Goal: Information Seeking & Learning: Compare options

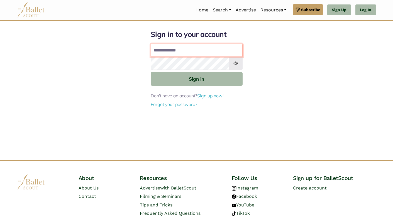
type input "**********"
click at [196, 79] on button "Sign in" at bounding box center [197, 79] width 92 height 14
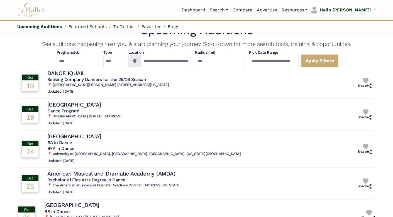
scroll to position [5, 0]
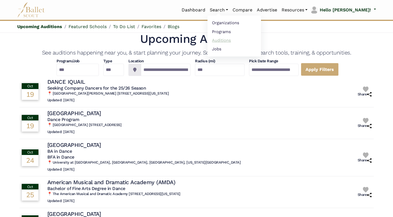
click at [240, 40] on link "Auditions" at bounding box center [233, 40] width 53 height 9
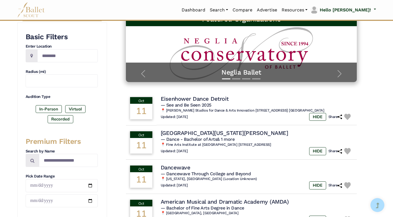
scroll to position [82, 0]
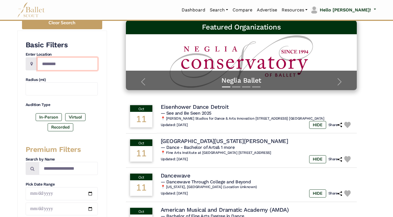
click at [67, 63] on input "Location" at bounding box center [67, 63] width 60 height 13
type input "*******"
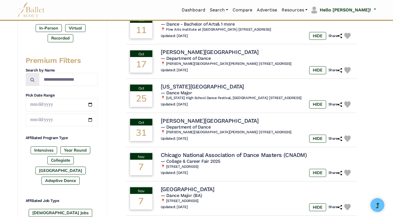
scroll to position [223, 0]
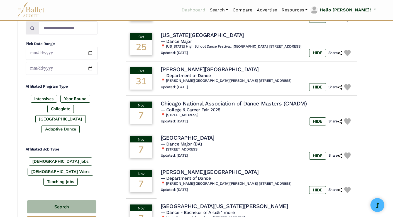
click at [207, 10] on link "Dashboard" at bounding box center [193, 10] width 28 height 12
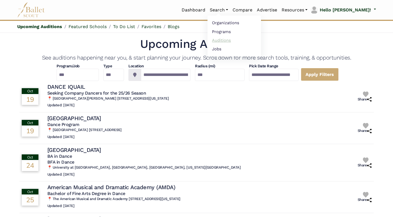
click at [240, 40] on link "Auditions" at bounding box center [233, 40] width 53 height 9
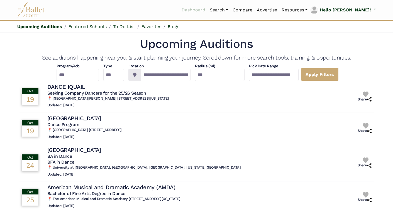
click at [207, 12] on link "Dashboard" at bounding box center [193, 10] width 28 height 12
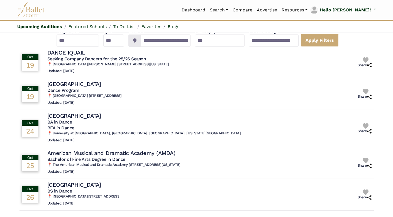
scroll to position [36, 0]
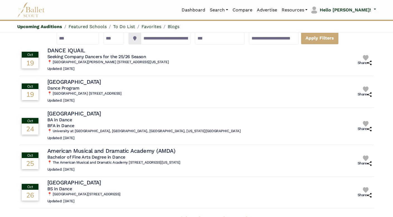
click at [168, 10] on div "Dashboard Search Organizations Programs Auditions Jobs Log Out" at bounding box center [213, 10] width 326 height 12
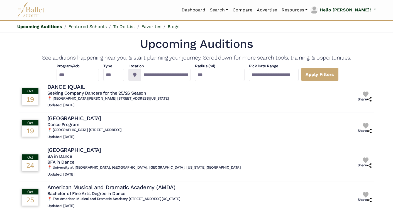
scroll to position [0, 0]
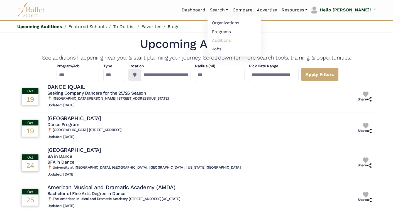
click at [240, 39] on link "Auditions" at bounding box center [233, 40] width 53 height 9
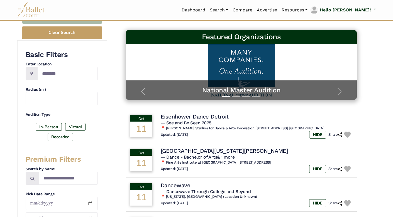
scroll to position [74, 0]
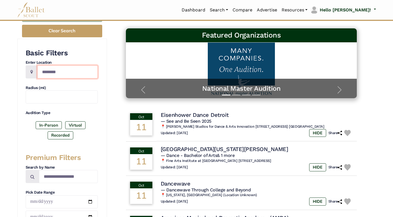
click at [67, 72] on input "Location" at bounding box center [67, 71] width 60 height 13
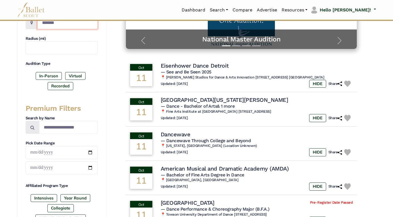
scroll to position [135, 0]
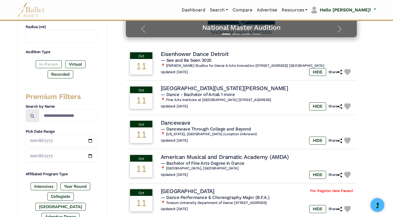
type input "*******"
click at [46, 63] on label "In-Person" at bounding box center [49, 64] width 26 height 8
click at [61, 75] on label "Recorded" at bounding box center [61, 74] width 26 height 8
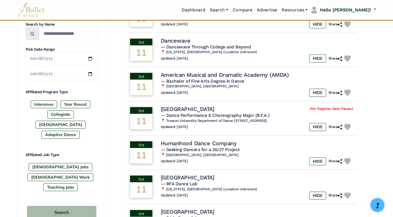
scroll to position [226, 0]
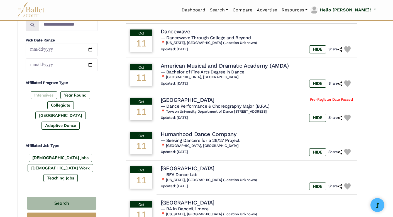
click at [52, 98] on label "Intensives" at bounding box center [44, 95] width 26 height 8
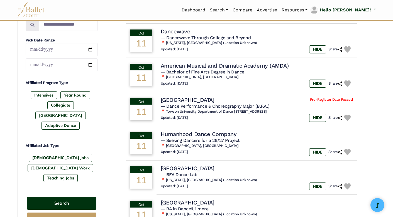
click at [66, 197] on button "Search" at bounding box center [61, 203] width 69 height 13
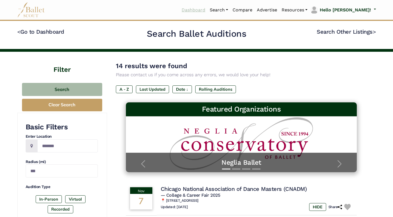
click at [207, 8] on link "Dashboard" at bounding box center [193, 10] width 28 height 12
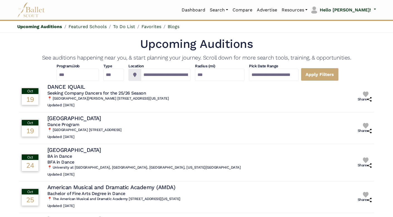
click at [96, 45] on h1 "Upcoming Auditions" at bounding box center [196, 43] width 354 height 15
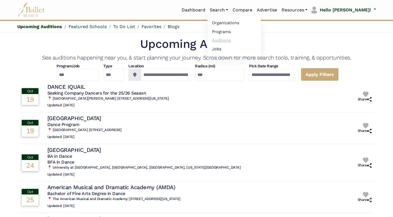
click at [242, 42] on link "Auditions" at bounding box center [233, 40] width 53 height 9
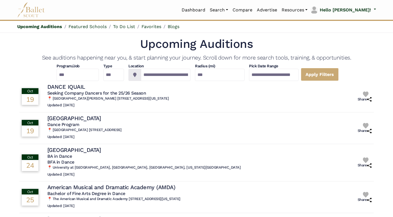
click at [36, 14] on img at bounding box center [31, 9] width 28 height 15
click at [110, 39] on h1 "Upcoming Auditions" at bounding box center [196, 43] width 354 height 15
click at [74, 41] on h1 "Upcoming Auditions" at bounding box center [196, 43] width 354 height 15
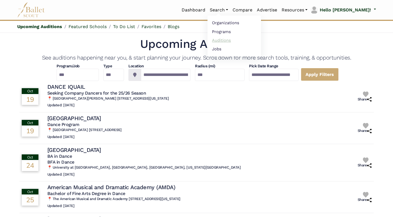
click at [239, 41] on link "Auditions" at bounding box center [233, 40] width 53 height 9
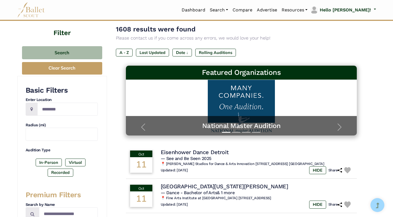
scroll to position [33, 0]
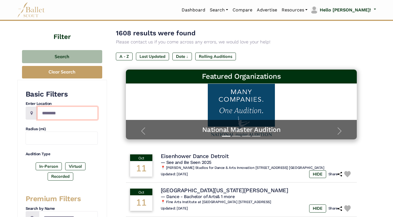
click at [48, 112] on input "Location" at bounding box center [67, 113] width 60 height 13
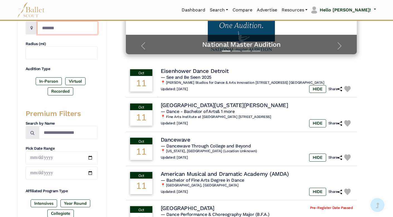
scroll to position [120, 0]
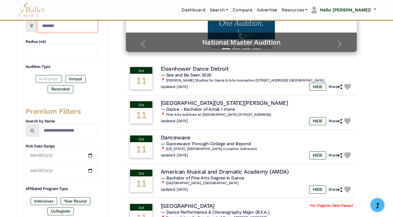
type input "*******"
click at [47, 77] on label "In-Person" at bounding box center [49, 79] width 26 height 8
click at [63, 88] on label "Recorded" at bounding box center [61, 89] width 26 height 8
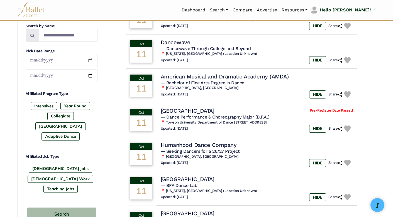
scroll to position [227, 0]
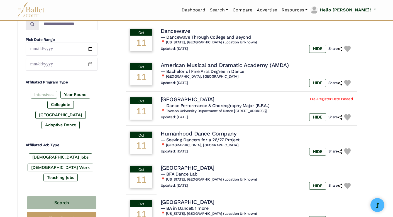
click at [41, 97] on label "Intensives" at bounding box center [44, 95] width 26 height 8
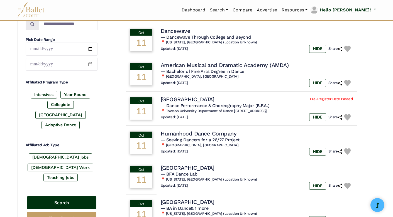
click at [62, 196] on button "Search" at bounding box center [61, 202] width 69 height 13
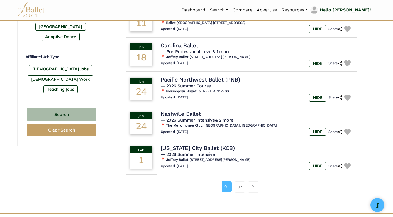
scroll to position [329, 0]
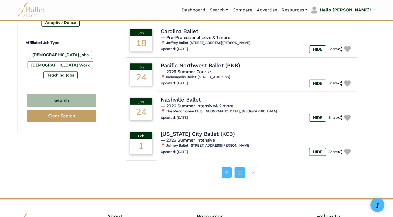
click at [240, 170] on link "02" at bounding box center [239, 172] width 11 height 11
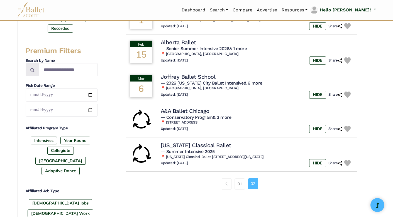
scroll to position [182, 0]
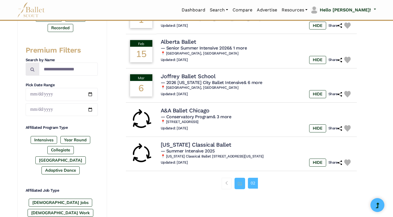
click at [237, 183] on link "01" at bounding box center [239, 183] width 11 height 11
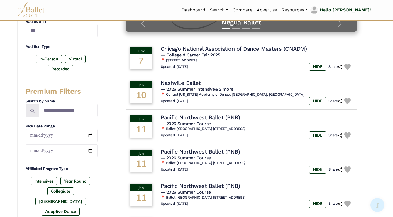
scroll to position [143, 0]
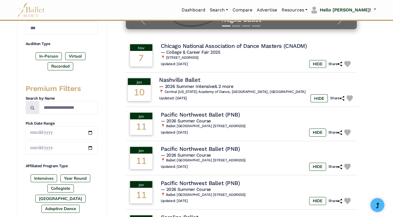
click at [155, 84] on td "[DATE]" at bounding box center [138, 89] width 31 height 35
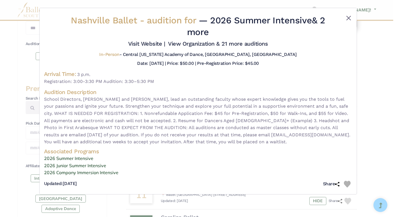
click at [347, 18] on button "Close" at bounding box center [348, 18] width 7 height 7
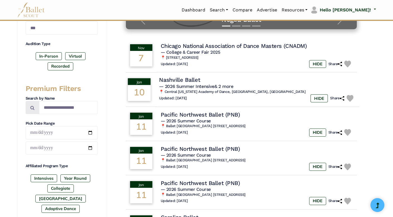
click at [350, 96] on img at bounding box center [349, 98] width 7 height 7
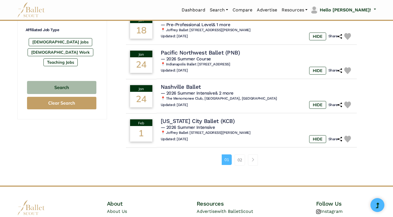
scroll to position [344, 0]
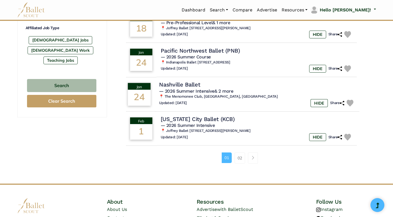
click at [350, 100] on img at bounding box center [349, 103] width 7 height 7
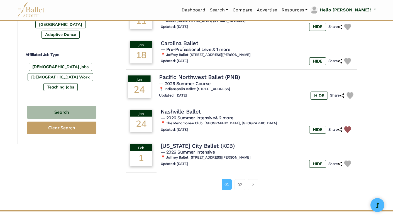
scroll to position [317, 0]
click at [351, 92] on img at bounding box center [349, 95] width 7 height 7
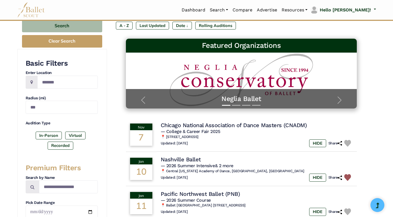
scroll to position [27, 0]
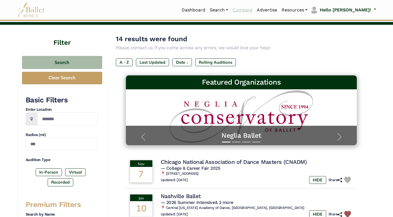
click at [254, 12] on link "Compare" at bounding box center [242, 10] width 24 height 12
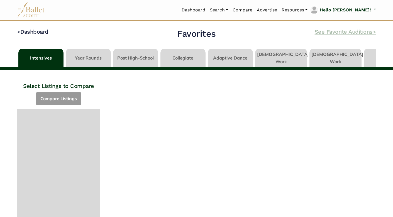
click at [321, 33] on link "See Favorite Auditions >" at bounding box center [345, 31] width 61 height 7
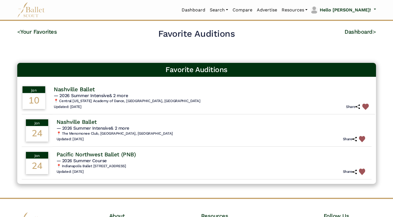
click at [49, 100] on td "[DATE]" at bounding box center [33, 97] width 31 height 33
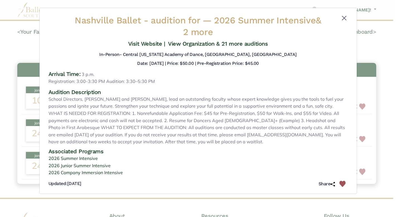
click at [344, 17] on button "Close" at bounding box center [344, 18] width 7 height 7
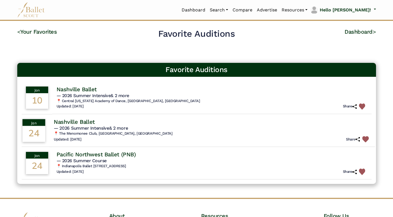
click at [49, 135] on td "[DATE]" at bounding box center [33, 130] width 31 height 33
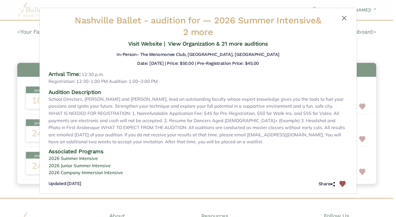
click at [344, 17] on button "Close" at bounding box center [344, 18] width 7 height 7
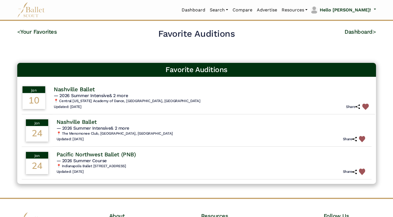
click at [363, 106] on img at bounding box center [365, 107] width 6 height 6
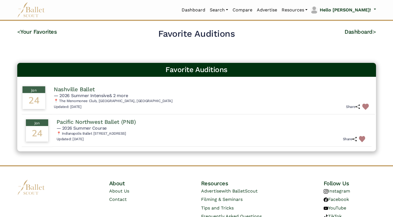
click at [362, 109] on td "Nashville Ballet — 2026 Summer Intensive & 2 more 📍 The Menomonee Club, Chicago…" at bounding box center [211, 97] width 325 height 33
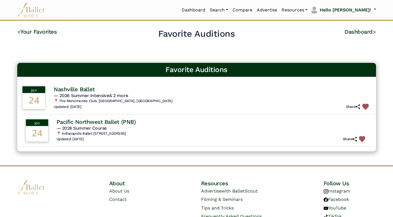
click at [364, 107] on img at bounding box center [365, 107] width 6 height 6
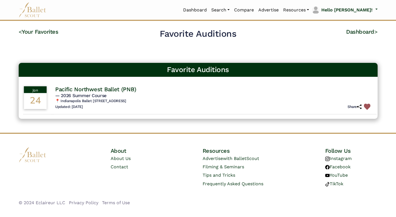
click at [366, 106] on img at bounding box center [366, 107] width 6 height 6
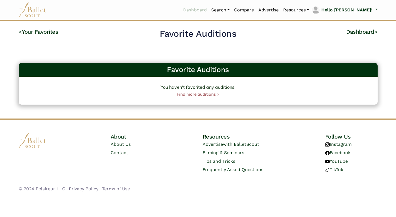
click at [209, 11] on link "Dashboard" at bounding box center [195, 10] width 28 height 12
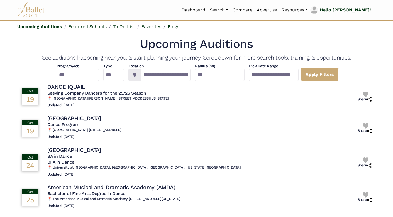
click at [88, 11] on div "Dashboard Search Organizations Programs Auditions Jobs Log Out" at bounding box center [213, 10] width 326 height 12
click at [93, 43] on h1 "Upcoming Auditions" at bounding box center [196, 43] width 354 height 15
click at [91, 12] on div "Dashboard Search Organizations Programs Auditions Jobs Log Out" at bounding box center [213, 10] width 326 height 12
click at [92, 49] on h1 "Upcoming Auditions" at bounding box center [196, 43] width 354 height 15
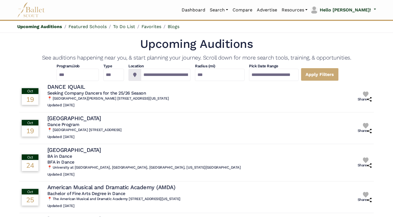
click at [86, 42] on h1 "Upcoming Auditions" at bounding box center [196, 43] width 354 height 15
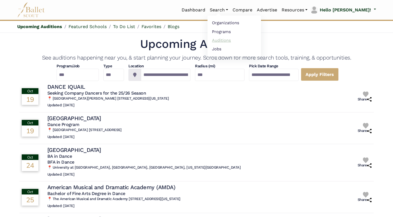
click at [237, 41] on link "Auditions" at bounding box center [233, 40] width 53 height 9
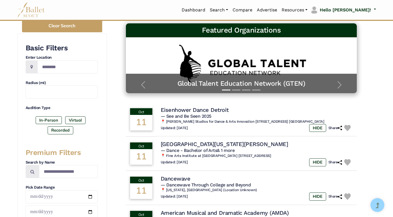
scroll to position [79, 0]
click at [51, 66] on input "Location" at bounding box center [67, 66] width 60 height 13
type input "*******"
click at [19, 106] on div "Basic Filters Enter Location ******* Radius (mi) Audition Type In-Person Virtua…" at bounding box center [62, 208] width 90 height 349
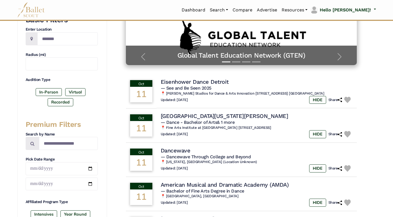
scroll to position [111, 0]
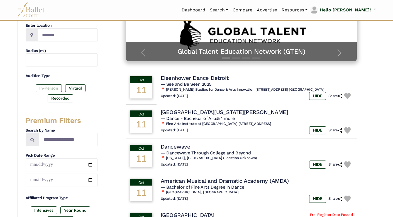
click at [41, 88] on label "In-Person" at bounding box center [49, 88] width 26 height 8
click at [68, 99] on label "Recorded" at bounding box center [61, 98] width 26 height 8
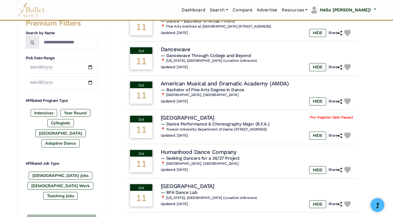
scroll to position [216, 0]
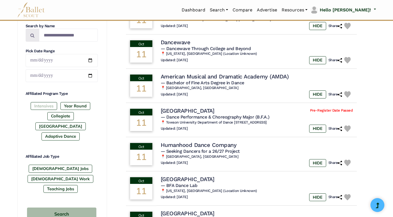
click at [38, 109] on label "Intensives" at bounding box center [44, 106] width 26 height 8
click at [62, 208] on button "Search" at bounding box center [61, 214] width 69 height 13
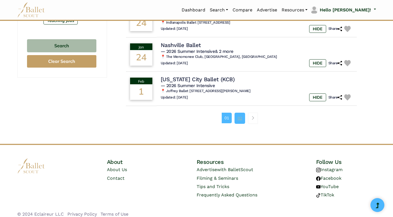
scroll to position [384, 0]
click at [241, 113] on link "02" at bounding box center [239, 118] width 11 height 11
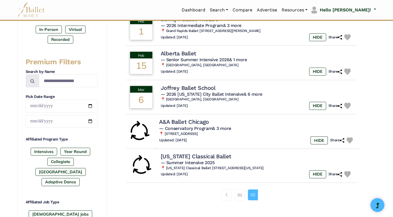
scroll to position [178, 0]
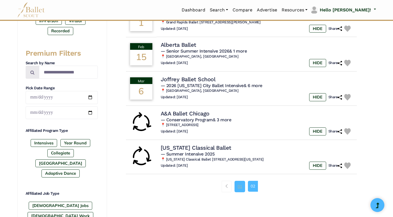
click at [239, 182] on link "01" at bounding box center [239, 186] width 11 height 11
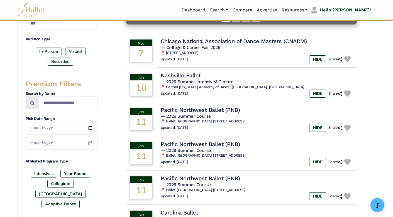
scroll to position [148, 0]
click at [155, 76] on td "[DATE]" at bounding box center [138, 84] width 31 height 35
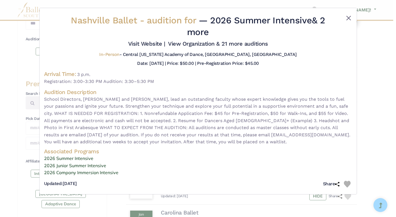
click at [347, 18] on button "Close" at bounding box center [348, 18] width 7 height 7
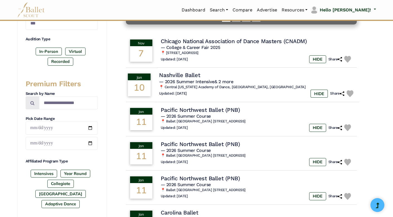
click at [349, 91] on img at bounding box center [349, 93] width 7 height 7
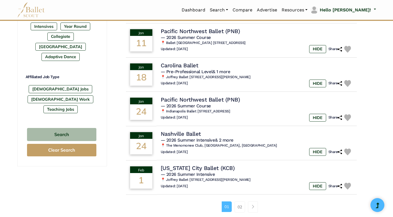
scroll to position [312, 0]
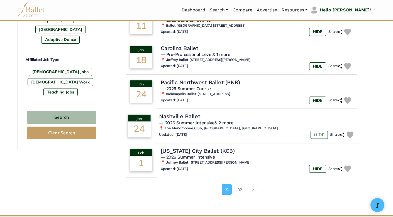
click at [349, 131] on img at bounding box center [349, 134] width 7 height 7
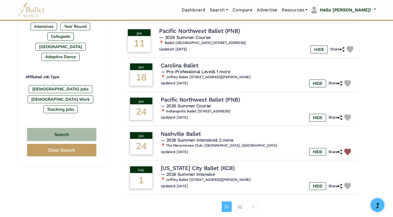
scroll to position [295, 0]
click at [349, 114] on img at bounding box center [349, 117] width 7 height 7
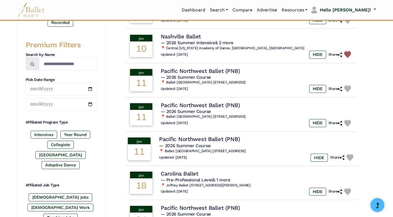
scroll to position [166, 0]
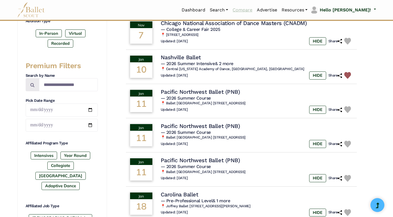
click at [254, 10] on link "Compare" at bounding box center [242, 10] width 24 height 12
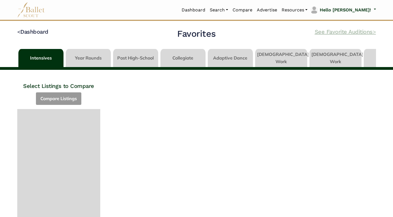
click at [336, 33] on link "See Favorite Auditions >" at bounding box center [345, 31] width 61 height 7
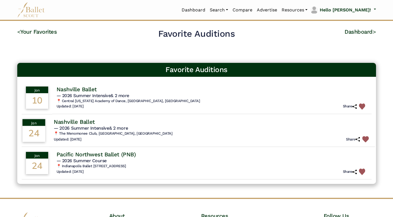
scroll to position [23, 0]
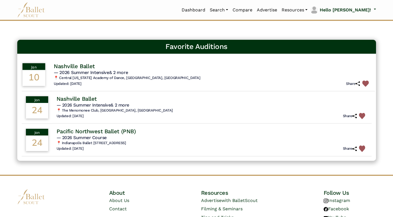
click at [49, 75] on td "[DATE]" at bounding box center [33, 74] width 31 height 33
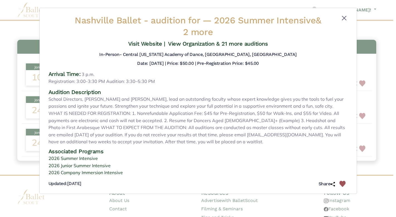
click at [344, 18] on button "Close" at bounding box center [344, 18] width 7 height 7
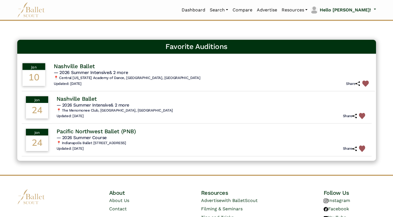
click at [364, 84] on img at bounding box center [365, 83] width 6 height 6
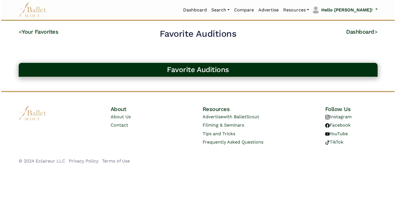
scroll to position [0, 0]
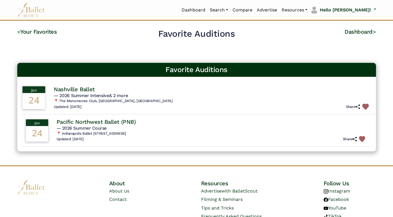
click at [367, 106] on img at bounding box center [365, 107] width 6 height 6
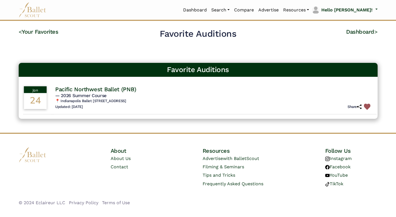
click at [367, 106] on img at bounding box center [366, 107] width 6 height 6
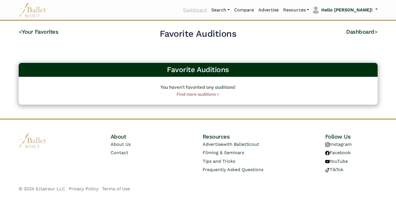
click at [209, 9] on link "Dashboard" at bounding box center [195, 10] width 28 height 12
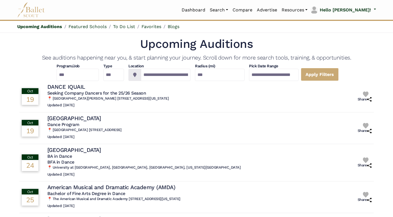
click at [77, 41] on h1 "Upcoming Auditions" at bounding box center [196, 43] width 354 height 15
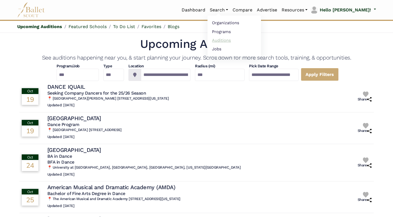
click at [240, 41] on link "Auditions" at bounding box center [233, 40] width 53 height 9
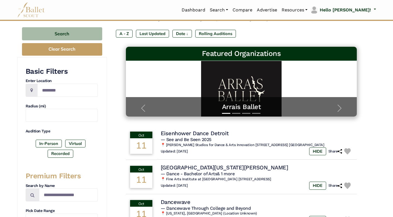
scroll to position [56, 0]
click at [59, 90] on input "Location" at bounding box center [67, 90] width 60 height 13
type input "*******"
click at [83, 117] on input "text" at bounding box center [62, 115] width 72 height 13
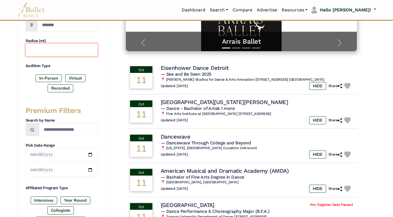
scroll to position [128, 0]
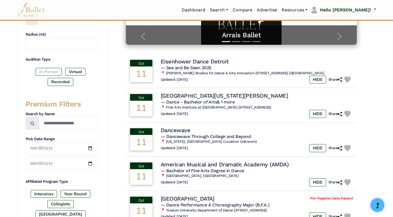
click at [50, 69] on label "In-Person" at bounding box center [49, 72] width 26 height 8
click at [59, 80] on label "Recorded" at bounding box center [61, 82] width 26 height 8
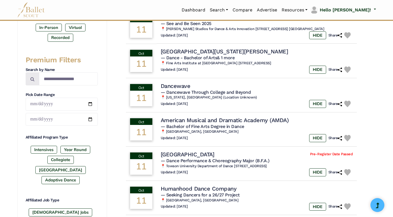
scroll to position [183, 0]
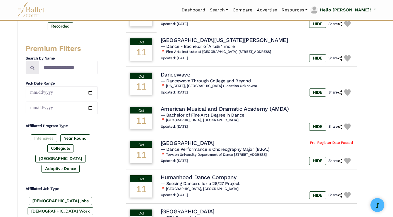
click at [43, 139] on label "Intensives" at bounding box center [44, 138] width 26 height 8
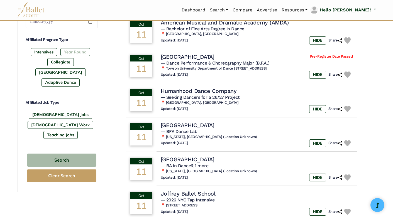
scroll to position [283, 0]
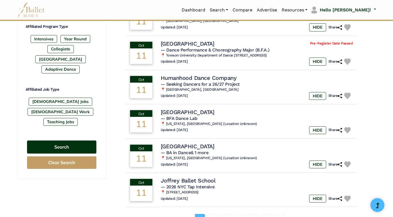
click at [65, 141] on button "Search" at bounding box center [61, 147] width 69 height 13
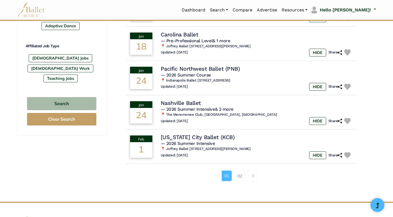
scroll to position [327, 0]
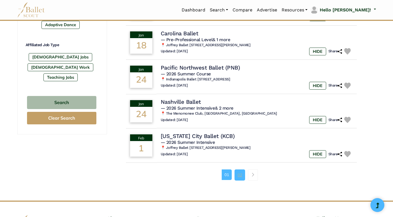
click at [238, 170] on link "02" at bounding box center [239, 175] width 11 height 11
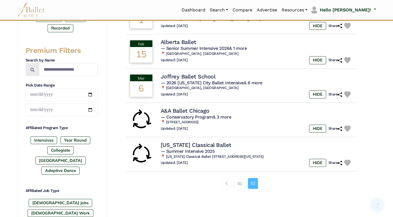
scroll to position [189, 0]
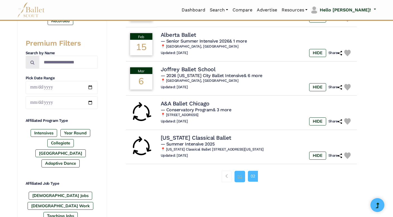
click at [238, 173] on link "01" at bounding box center [239, 176] width 11 height 11
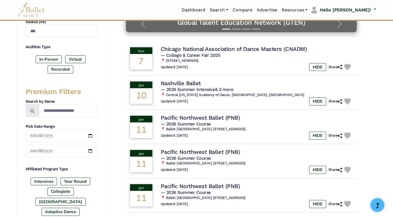
scroll to position [149, 0]
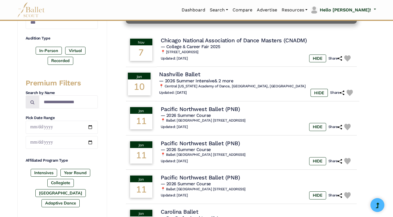
click at [155, 79] on td "[DATE]" at bounding box center [138, 84] width 31 height 35
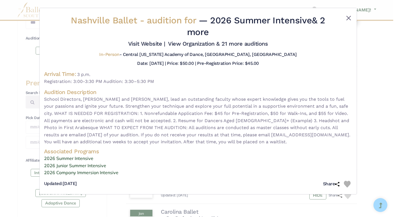
click at [347, 18] on button "Close" at bounding box center [348, 18] width 7 height 7
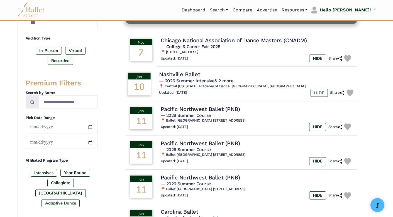
click at [349, 92] on img at bounding box center [349, 93] width 7 height 7
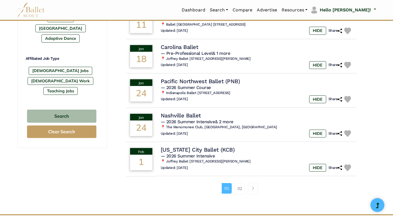
scroll to position [316, 0]
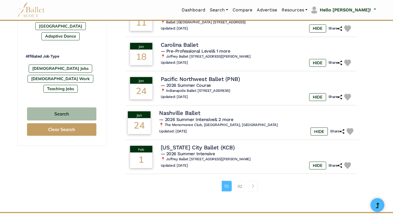
click at [350, 128] on img at bounding box center [349, 131] width 7 height 7
click at [349, 94] on img at bounding box center [349, 97] width 7 height 7
click at [254, 10] on link "Compare" at bounding box center [242, 10] width 24 height 12
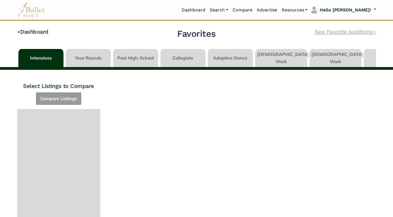
click at [327, 33] on link "See Favorite Auditions >" at bounding box center [345, 31] width 61 height 7
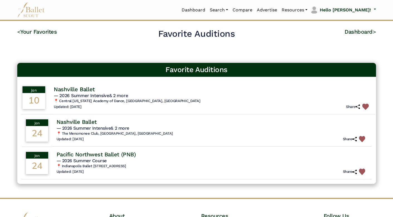
click at [49, 94] on td "Jan 10" at bounding box center [33, 97] width 31 height 33
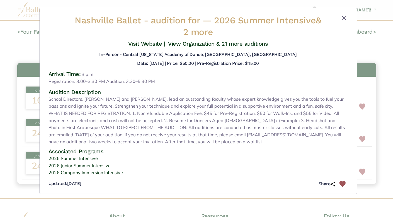
click at [343, 18] on button "Close" at bounding box center [344, 18] width 7 height 7
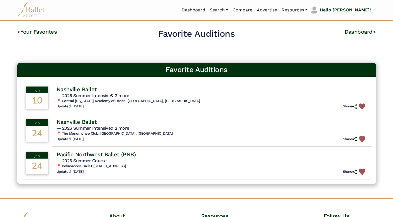
click at [113, 48] on div "< Your Favorites Favorite Auditions Dashboard > Nashville Ballet - audition for…" at bounding box center [197, 113] width 368 height 170
click at [367, 106] on img at bounding box center [365, 107] width 6 height 6
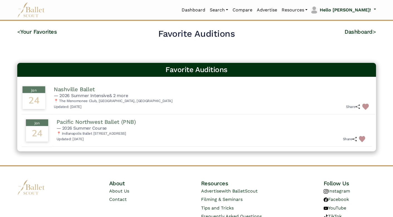
click at [364, 108] on img at bounding box center [365, 107] width 6 height 6
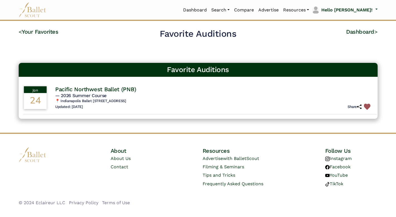
click at [365, 106] on img at bounding box center [366, 107] width 6 height 6
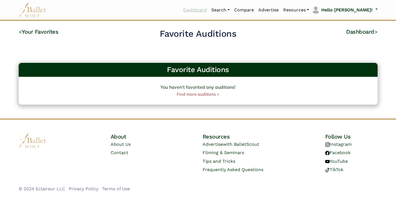
click at [209, 8] on link "Dashboard" at bounding box center [195, 10] width 28 height 12
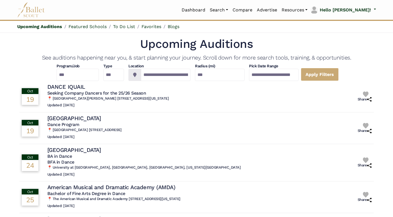
click at [87, 40] on h1 "Upcoming Auditions" at bounding box center [196, 43] width 354 height 15
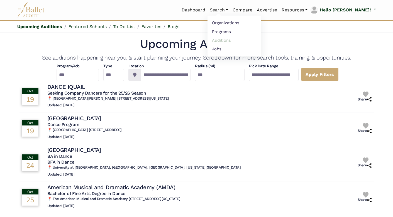
click at [239, 42] on link "Auditions" at bounding box center [233, 40] width 53 height 9
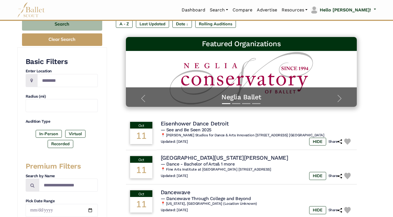
scroll to position [65, 0]
click at [64, 78] on input "Location" at bounding box center [67, 80] width 60 height 13
type input "*******"
click at [62, 107] on input "text" at bounding box center [62, 105] width 72 height 13
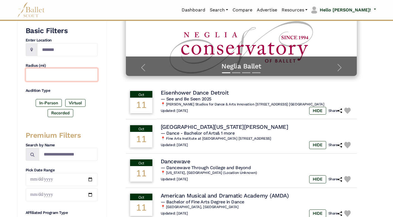
scroll to position [108, 0]
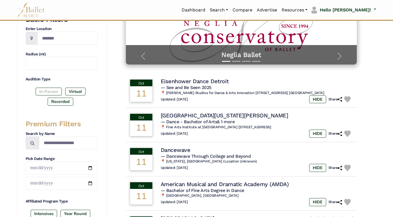
drag, startPoint x: 48, startPoint y: 89, endPoint x: 54, endPoint y: 93, distance: 7.0
click at [48, 89] on label "In-Person" at bounding box center [49, 92] width 26 height 8
click at [61, 100] on label "Recorded" at bounding box center [61, 102] width 26 height 8
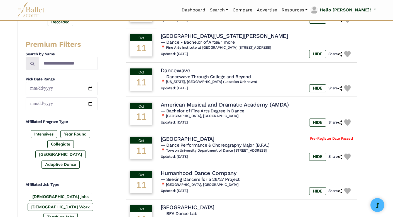
scroll to position [203, 0]
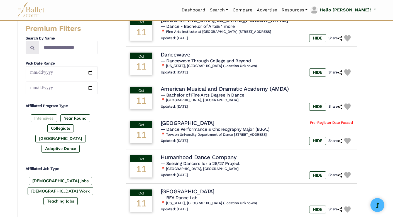
click at [40, 121] on label "Intensives" at bounding box center [44, 118] width 26 height 8
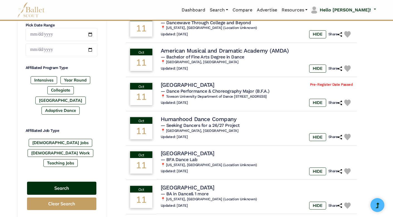
click at [67, 182] on button "Search" at bounding box center [61, 188] width 69 height 13
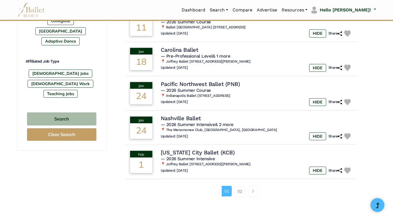
scroll to position [327, 0]
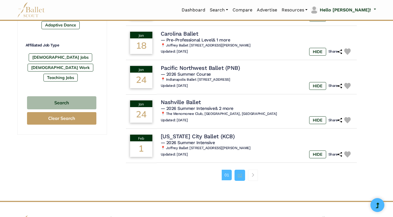
click at [243, 172] on link "02" at bounding box center [239, 175] width 11 height 11
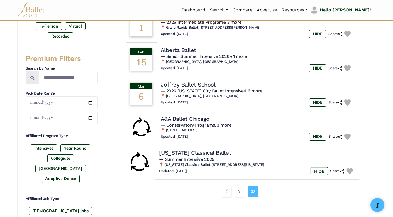
scroll to position [177, 0]
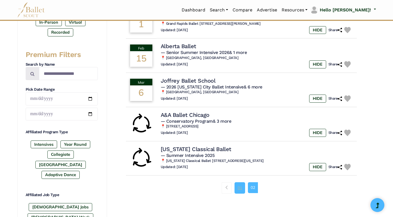
click at [238, 187] on link "01" at bounding box center [239, 187] width 11 height 11
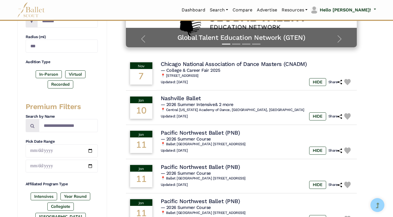
scroll to position [125, 0]
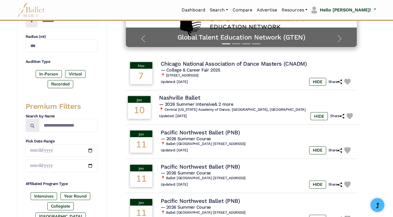
click at [149, 106] on div "10" at bounding box center [139, 111] width 23 height 16
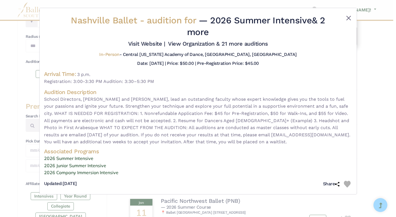
click at [347, 18] on button "Close" at bounding box center [348, 18] width 7 height 7
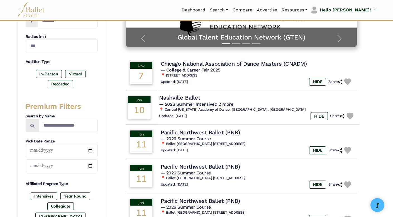
click at [348, 115] on img at bounding box center [349, 116] width 7 height 7
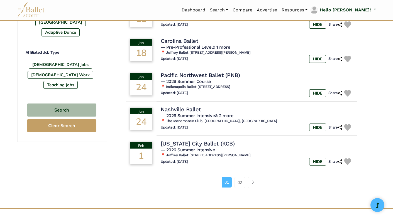
scroll to position [332, 0]
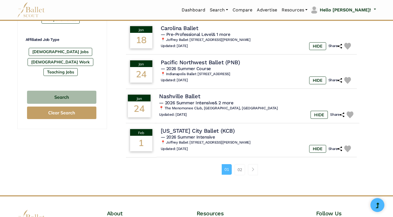
click at [348, 111] on img at bounding box center [349, 114] width 7 height 7
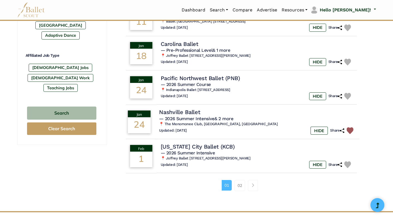
scroll to position [314, 0]
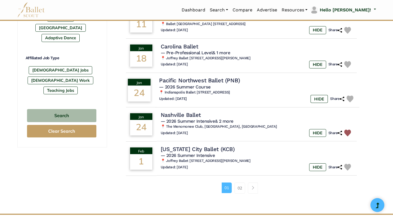
click at [349, 97] on img at bounding box center [349, 99] width 7 height 7
click at [254, 10] on link "Compare" at bounding box center [242, 10] width 24 height 12
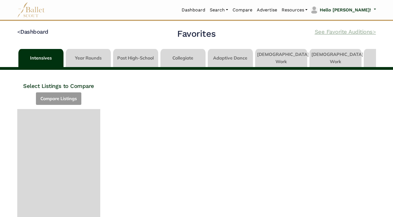
click at [327, 33] on link "See Favorite Auditions >" at bounding box center [345, 31] width 61 height 7
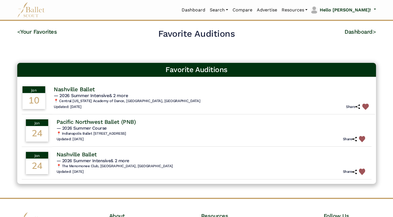
click at [49, 99] on td "[DATE]" at bounding box center [33, 97] width 31 height 33
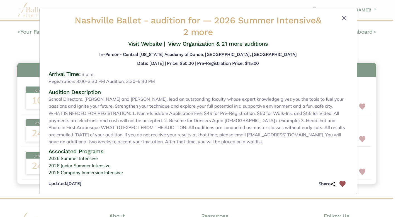
click at [344, 18] on button "Close" at bounding box center [344, 18] width 7 height 7
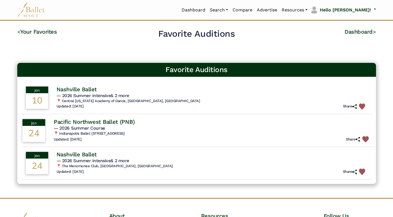
click at [49, 130] on td "[DATE]" at bounding box center [33, 130] width 31 height 33
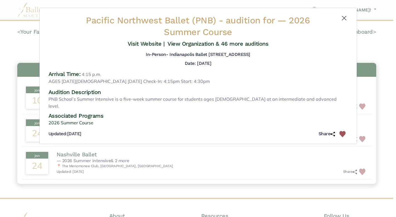
click at [344, 19] on button "Close" at bounding box center [344, 18] width 7 height 7
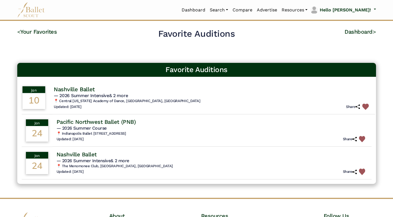
click at [366, 106] on img at bounding box center [365, 107] width 6 height 6
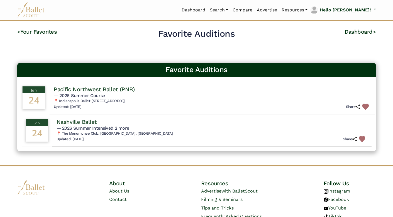
click at [364, 108] on img at bounding box center [365, 107] width 6 height 6
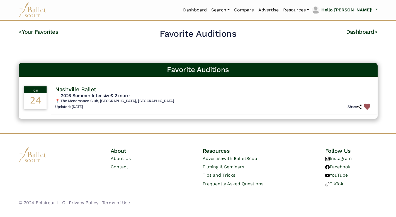
click at [366, 105] on img at bounding box center [366, 107] width 6 height 6
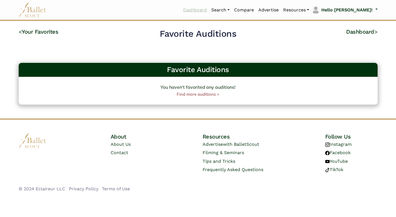
click at [209, 10] on link "Dashboard" at bounding box center [195, 10] width 28 height 12
